Goal: Task Accomplishment & Management: Use online tool/utility

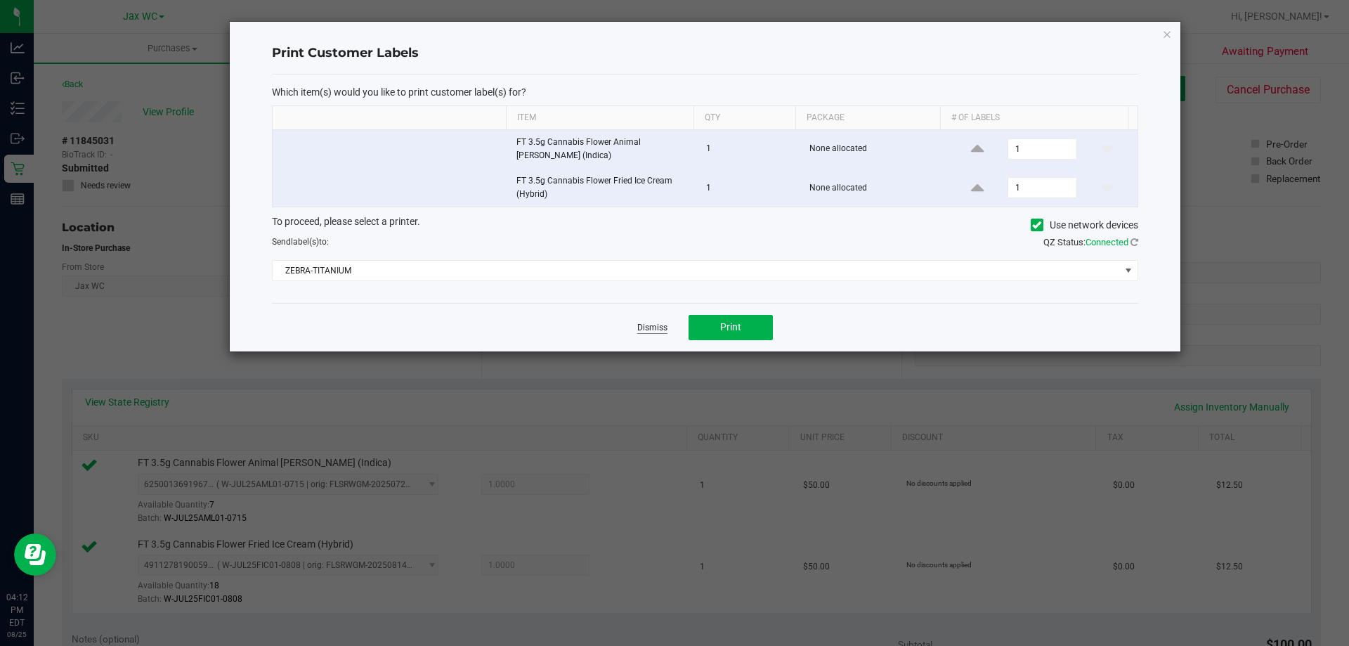
scroll to position [492, 0]
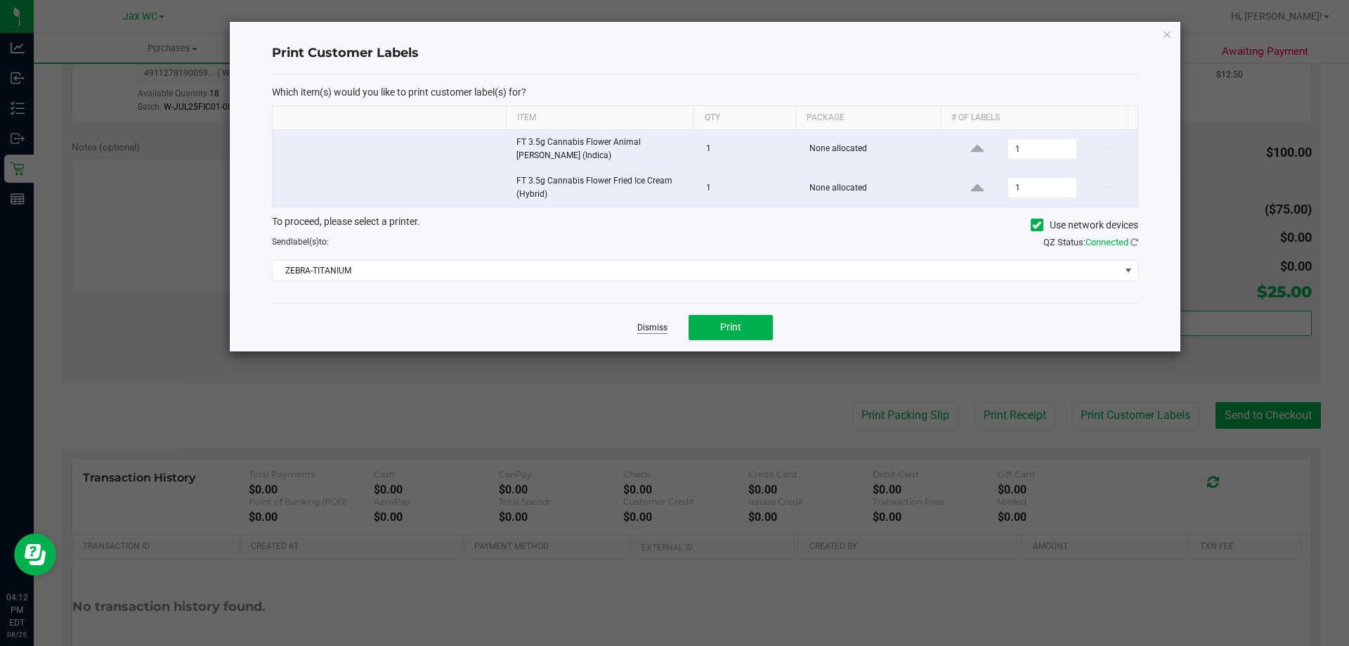
click at [660, 328] on link "Dismiss" at bounding box center [652, 328] width 30 height 12
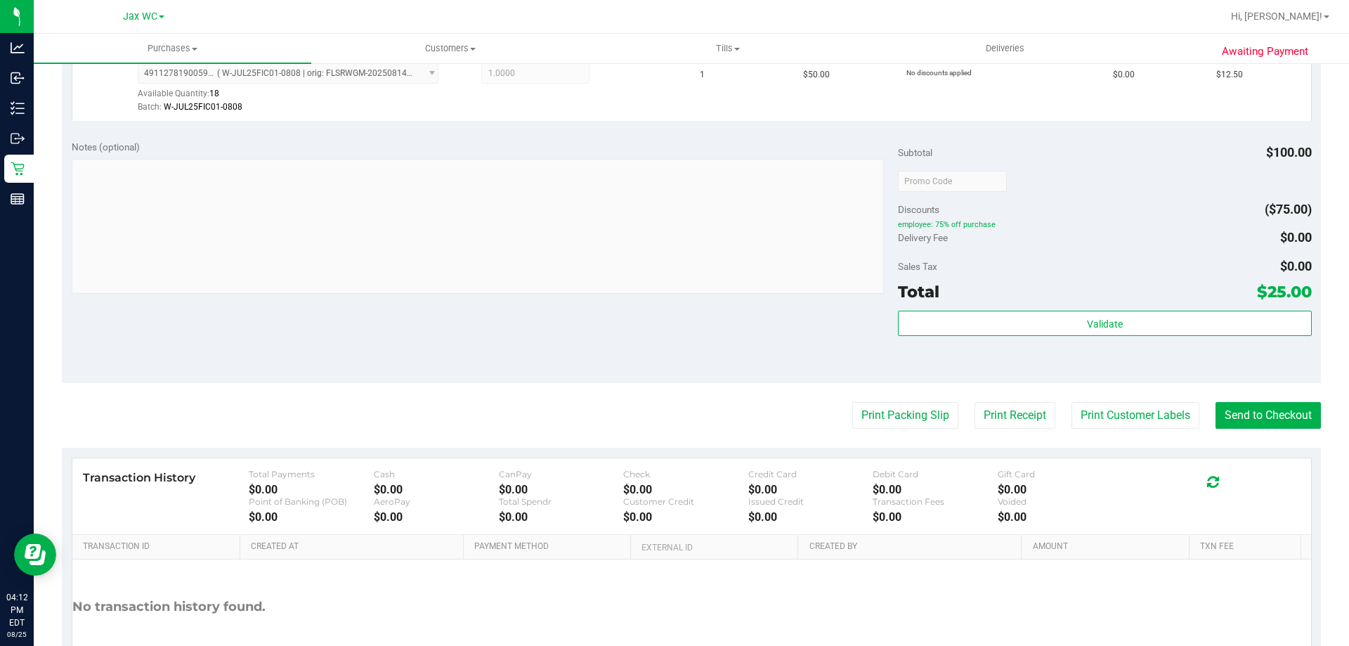
scroll to position [70, 0]
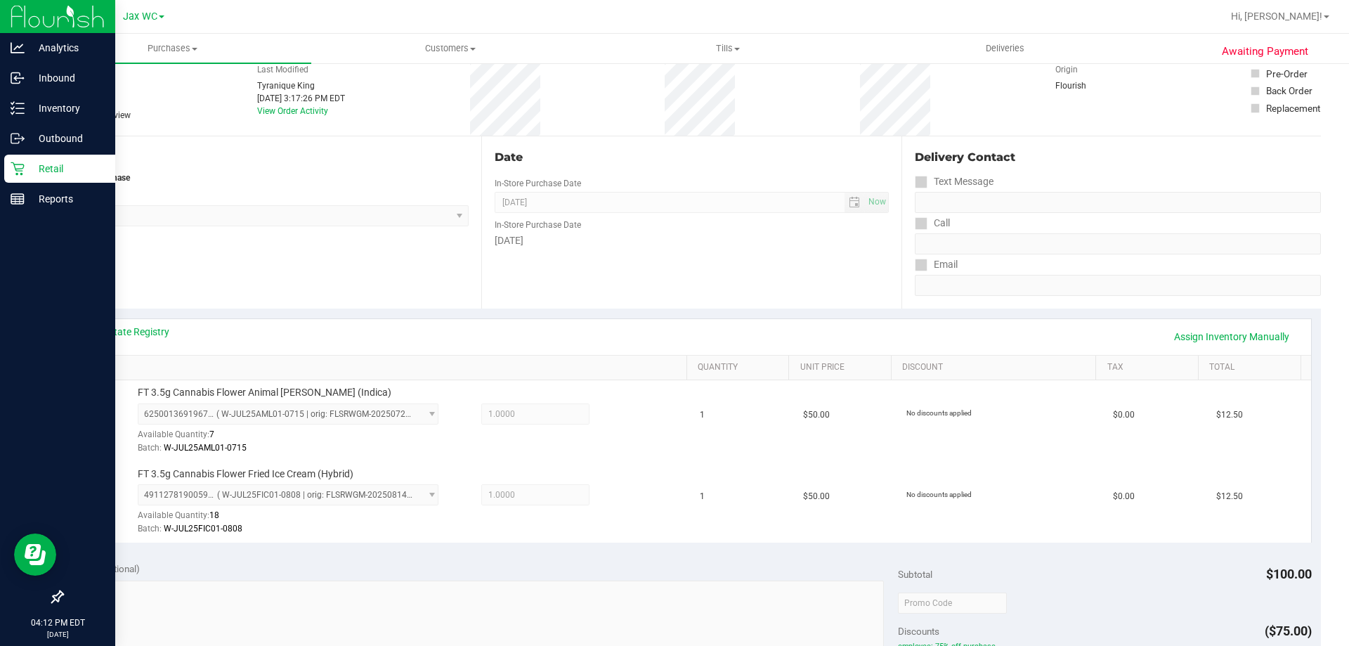
click at [37, 171] on p "Retail" at bounding box center [67, 168] width 84 height 17
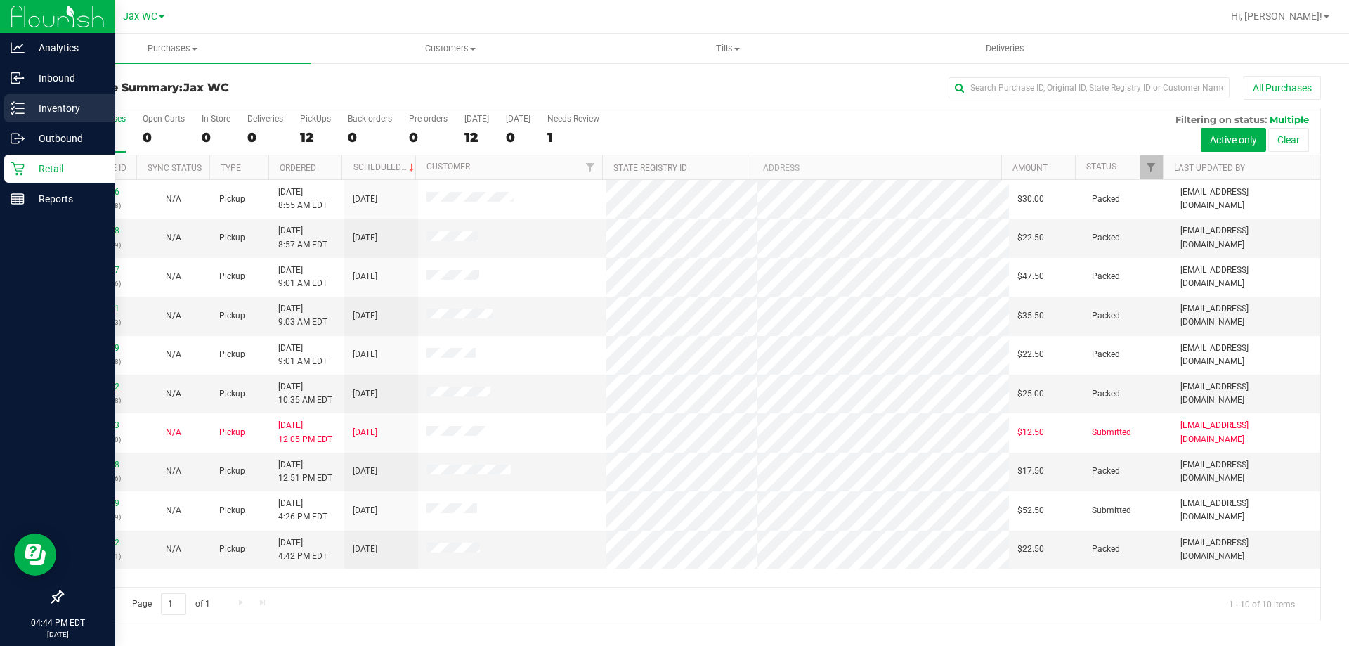
click at [12, 113] on icon at bounding box center [12, 113] width 3 height 2
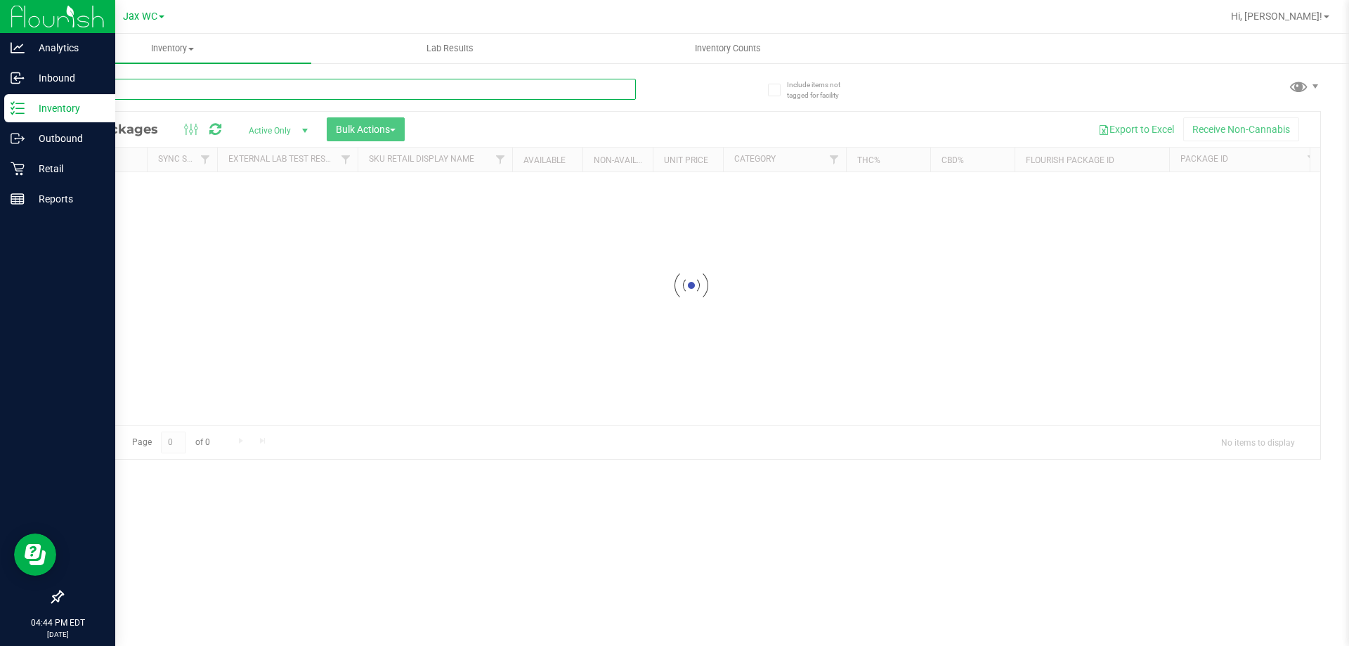
click at [143, 91] on input "text" at bounding box center [349, 89] width 574 height 21
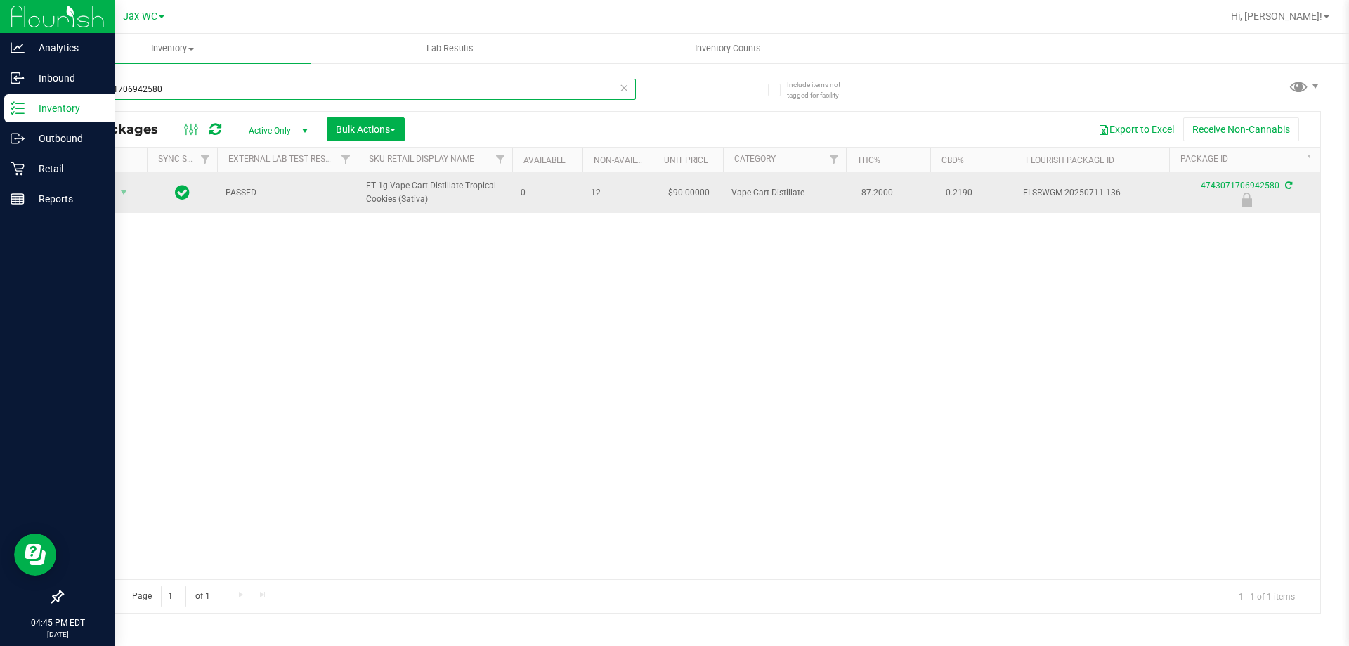
type input "4743071706942580"
click at [96, 186] on span "Action" at bounding box center [96, 193] width 38 height 20
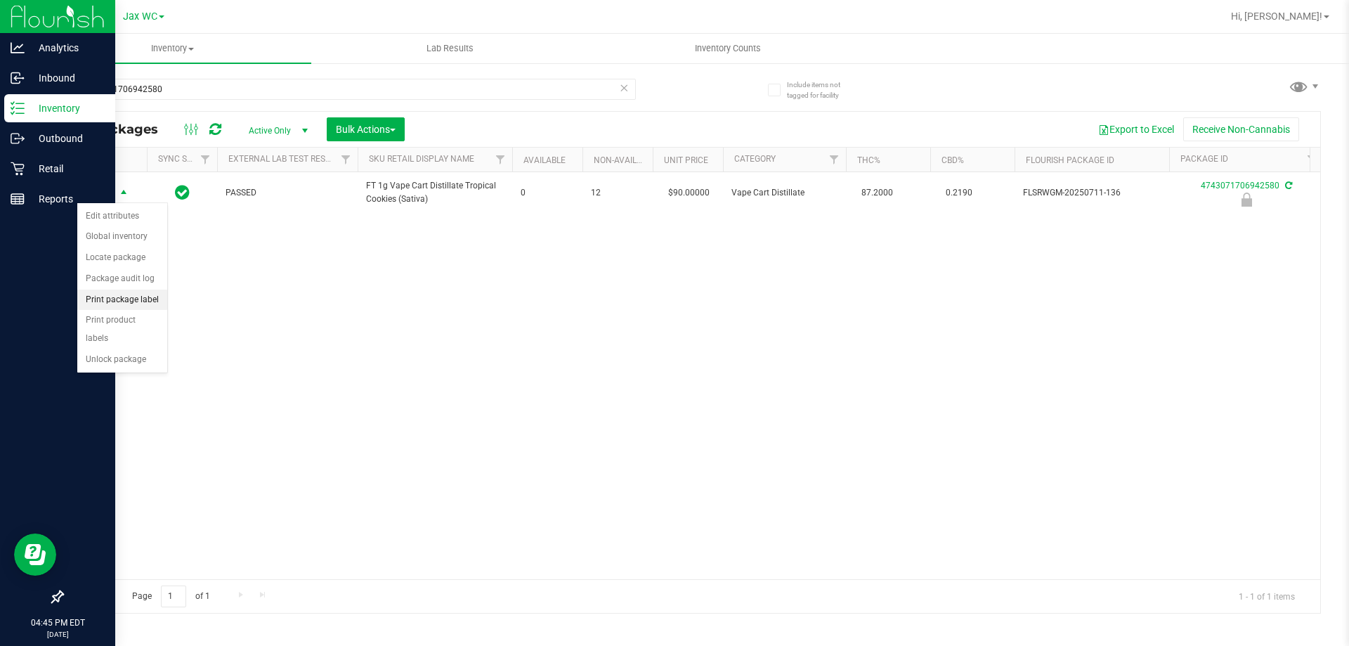
click at [134, 299] on li "Print package label" at bounding box center [122, 300] width 90 height 21
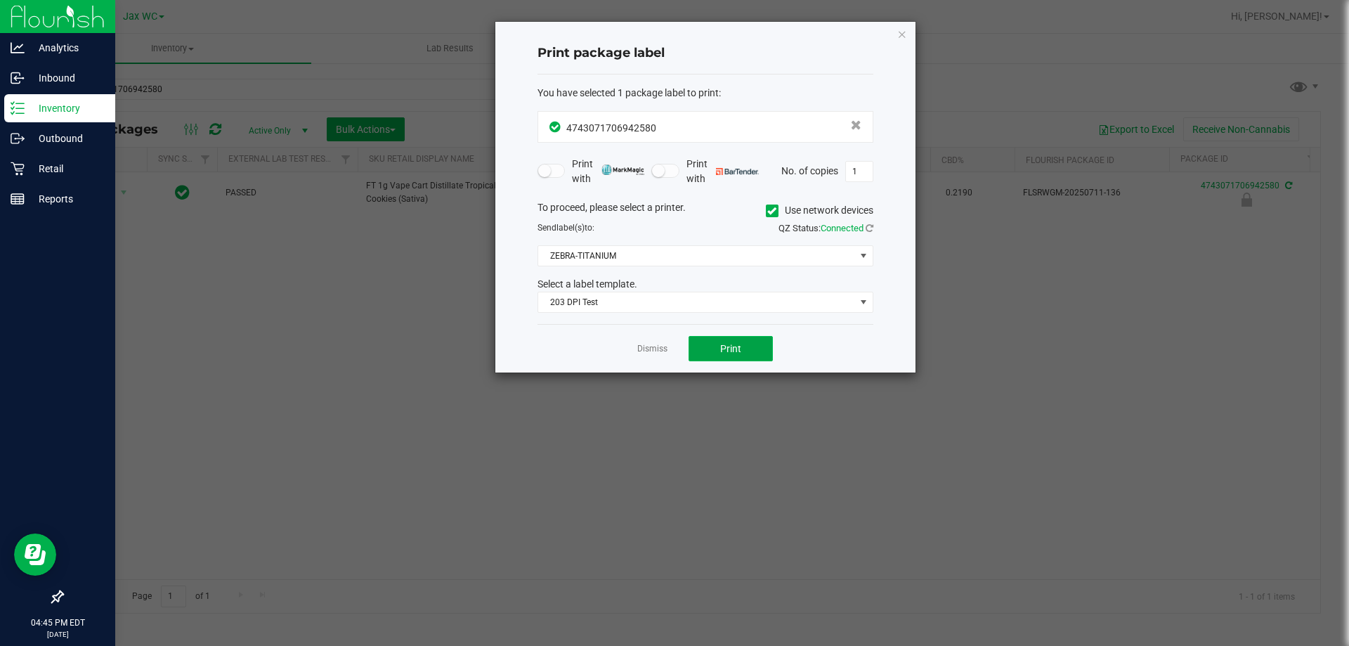
click at [733, 339] on button "Print" at bounding box center [731, 348] width 84 height 25
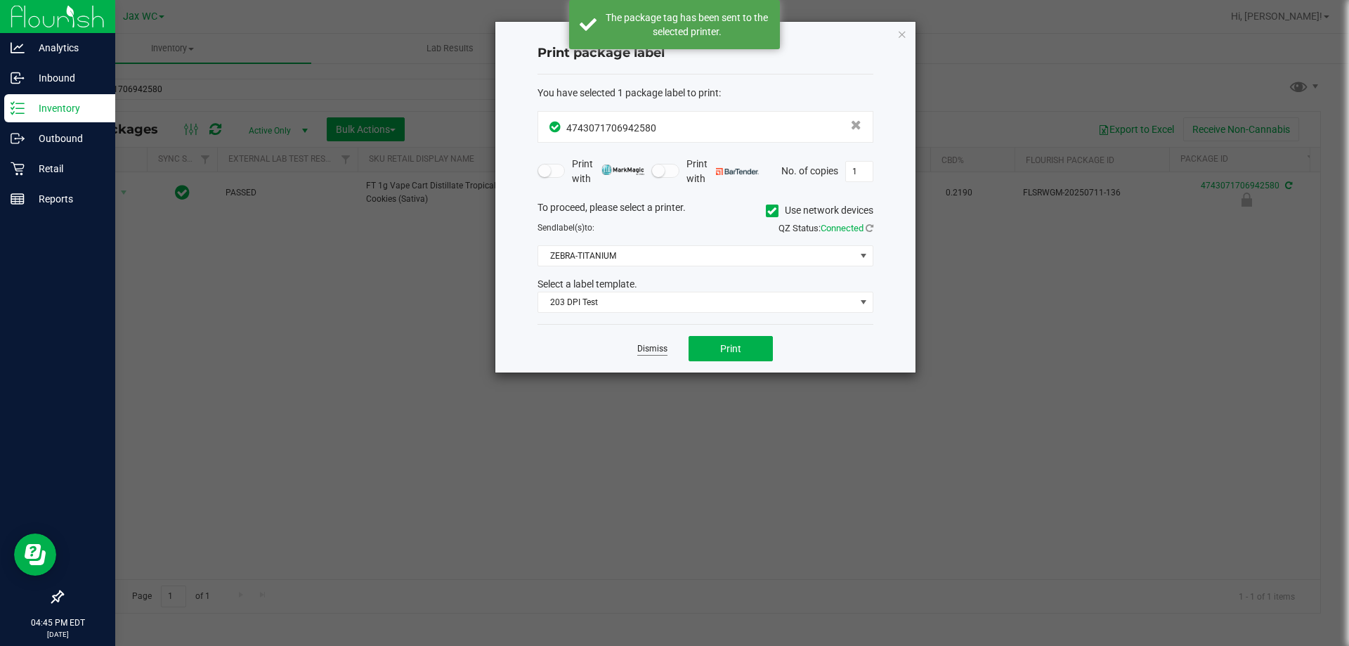
click at [656, 348] on link "Dismiss" at bounding box center [652, 349] width 30 height 12
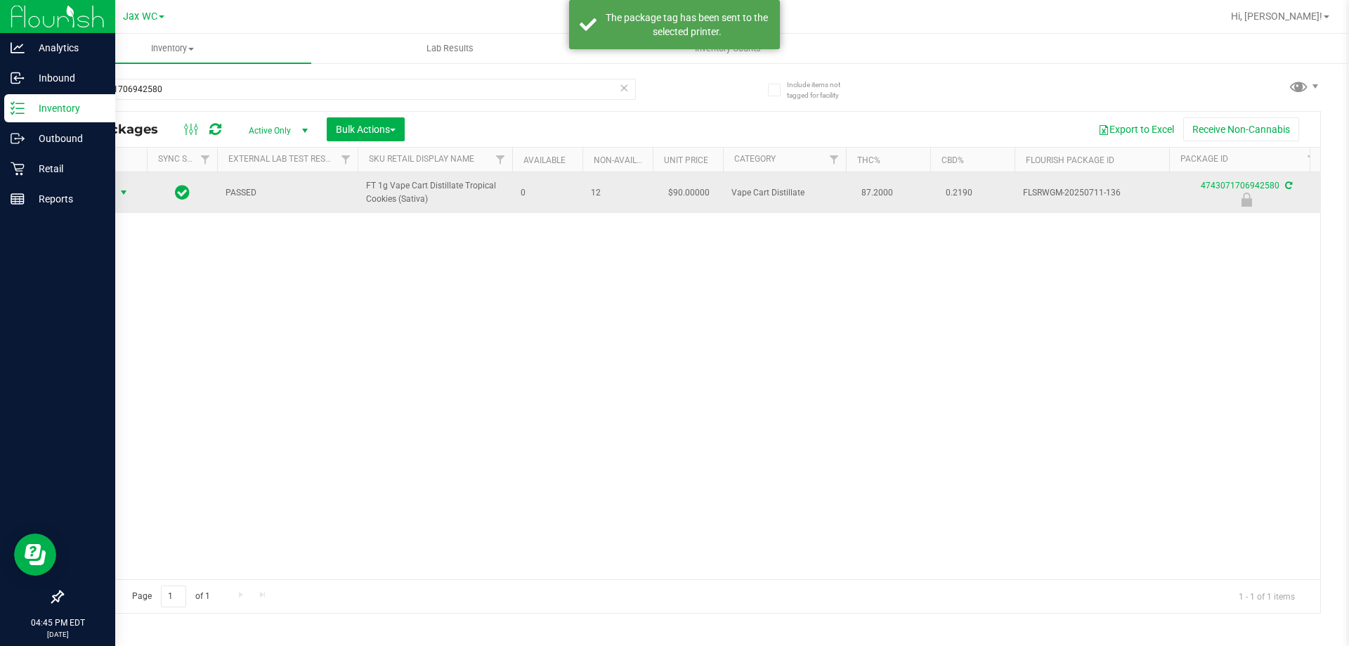
click at [112, 184] on span "Action" at bounding box center [96, 193] width 38 height 20
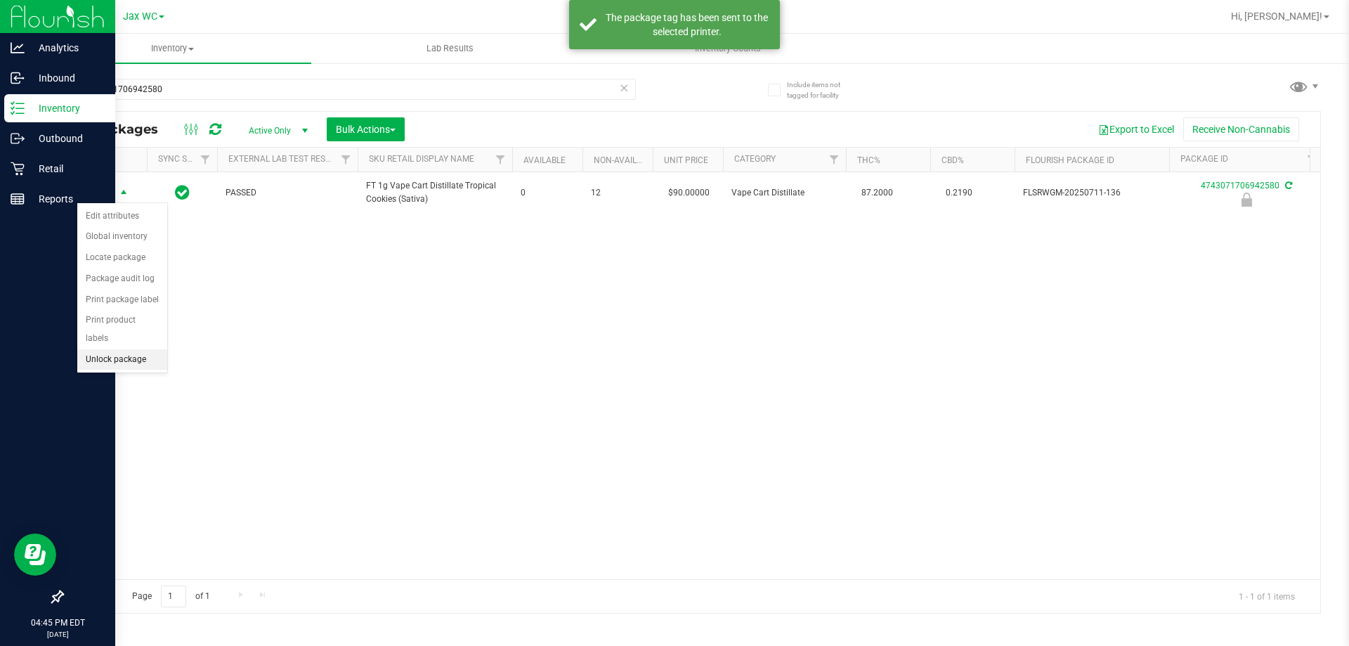
click at [125, 349] on li "Unlock package" at bounding box center [122, 359] width 90 height 21
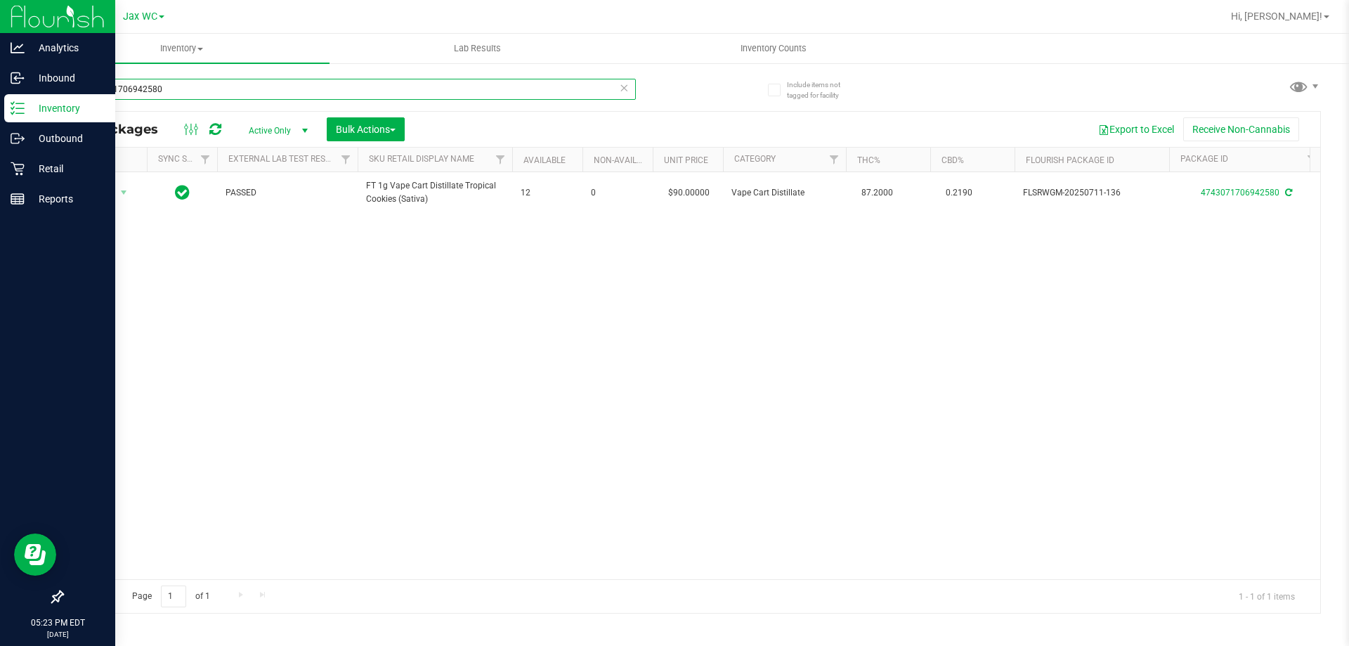
click at [375, 89] on input "4743071706942580" at bounding box center [349, 89] width 574 height 21
click at [374, 89] on input "4743071706942580" at bounding box center [349, 89] width 574 height 21
click at [373, 89] on input "4743071706942580" at bounding box center [349, 89] width 574 height 21
type input "0822723799170758"
click at [107, 195] on span "Action" at bounding box center [96, 193] width 38 height 20
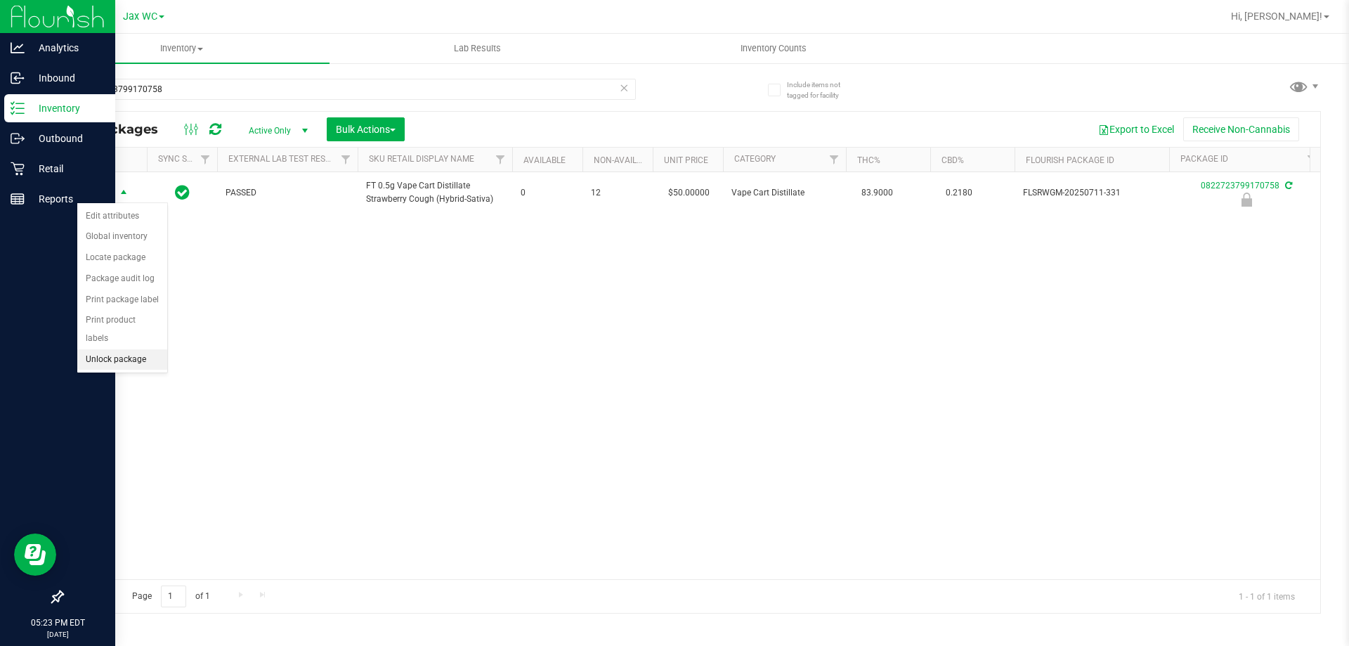
click at [117, 349] on li "Unlock package" at bounding box center [122, 359] width 90 height 21
click at [129, 365] on li "Print package label" at bounding box center [131, 362] width 109 height 21
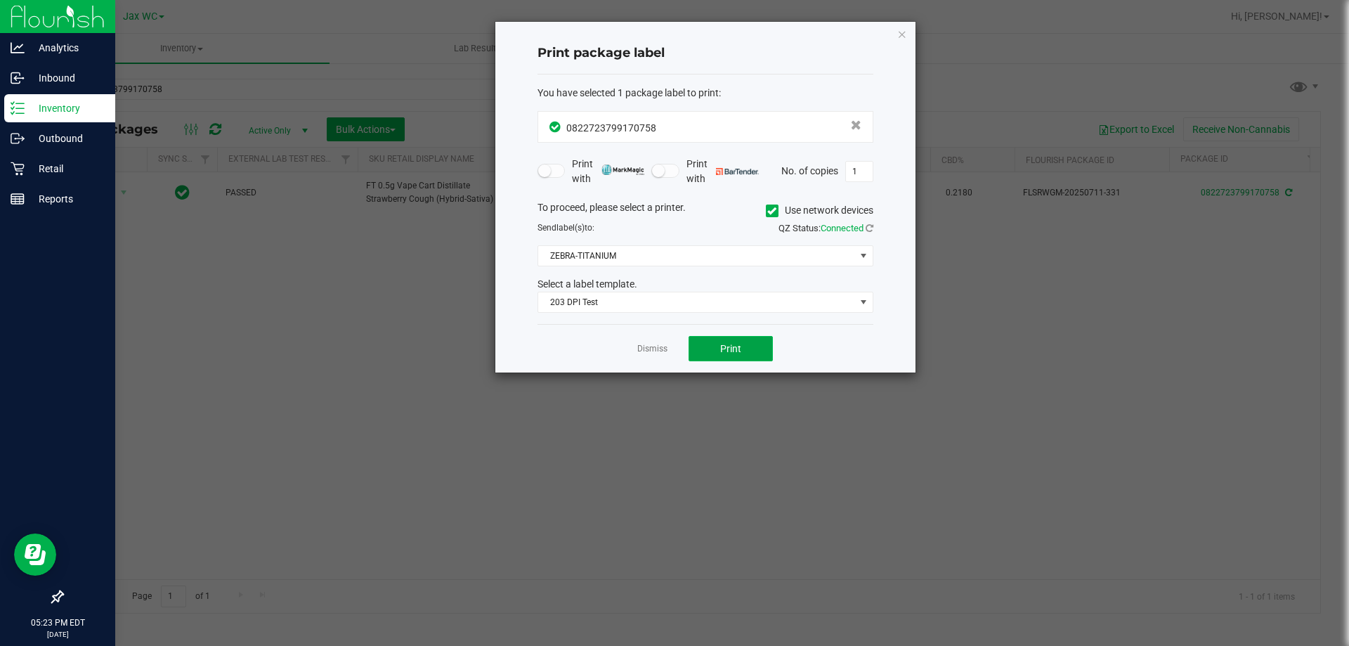
click at [736, 351] on span "Print" at bounding box center [730, 348] width 21 height 11
click at [656, 348] on link "Dismiss" at bounding box center [652, 349] width 30 height 12
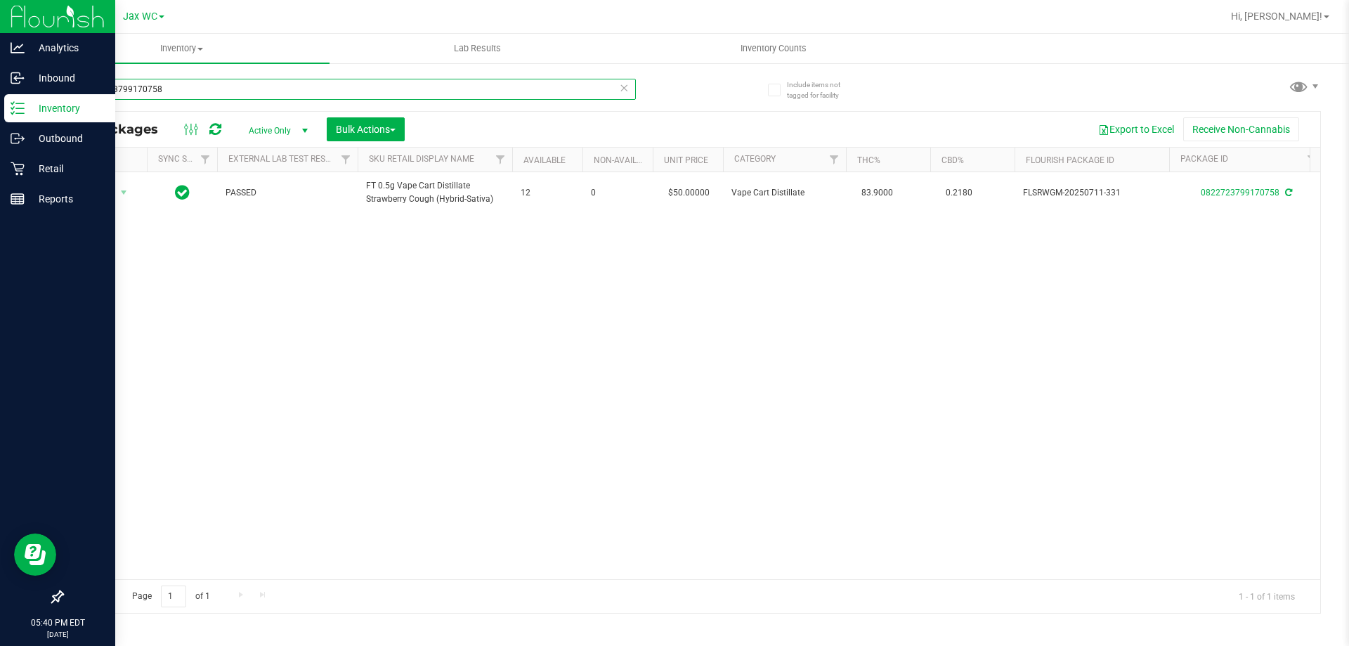
click at [241, 93] on input "0822723799170758" at bounding box center [349, 89] width 574 height 21
type input "sbc"
